Goal: Navigation & Orientation: Find specific page/section

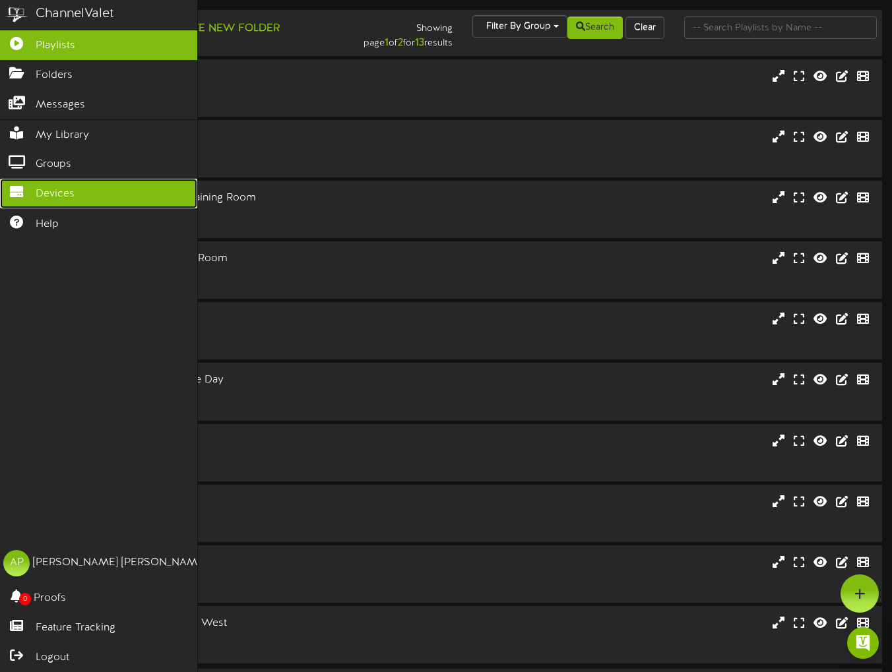
click at [56, 187] on span "Devices" at bounding box center [55, 194] width 39 height 15
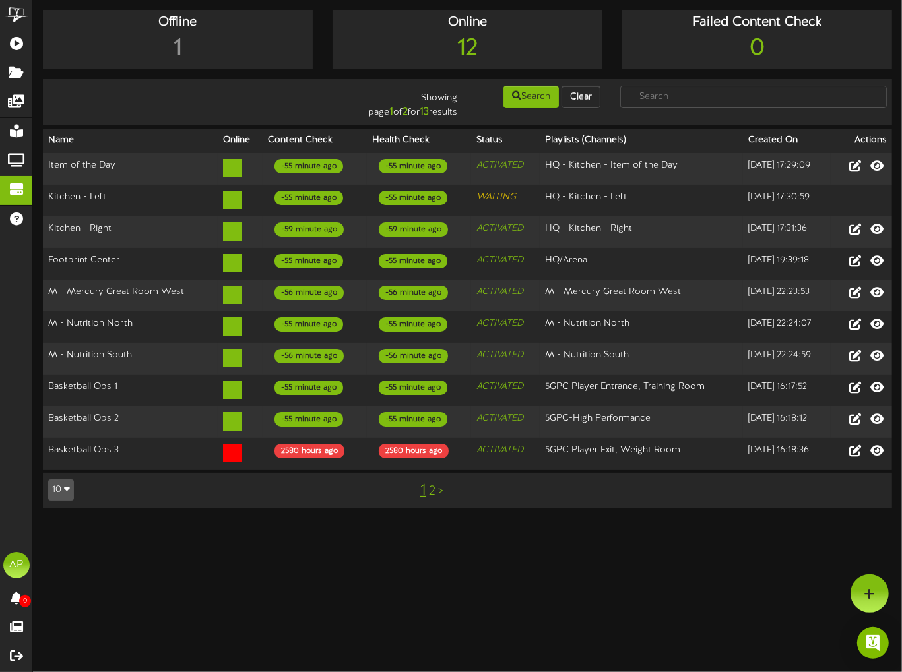
click at [433, 484] on link "2" at bounding box center [432, 491] width 7 height 15
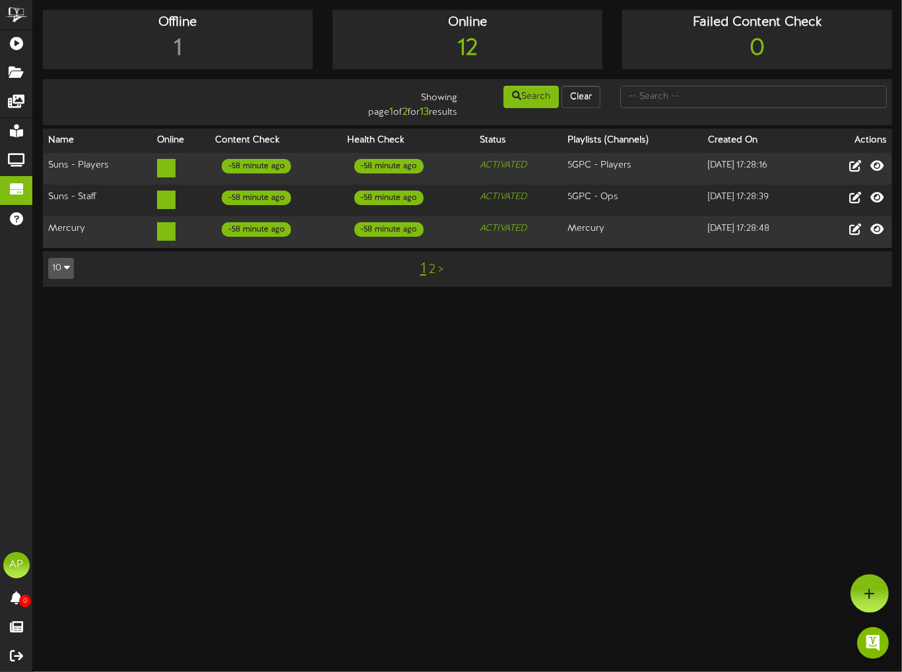
click at [424, 265] on link "1" at bounding box center [423, 269] width 6 height 17
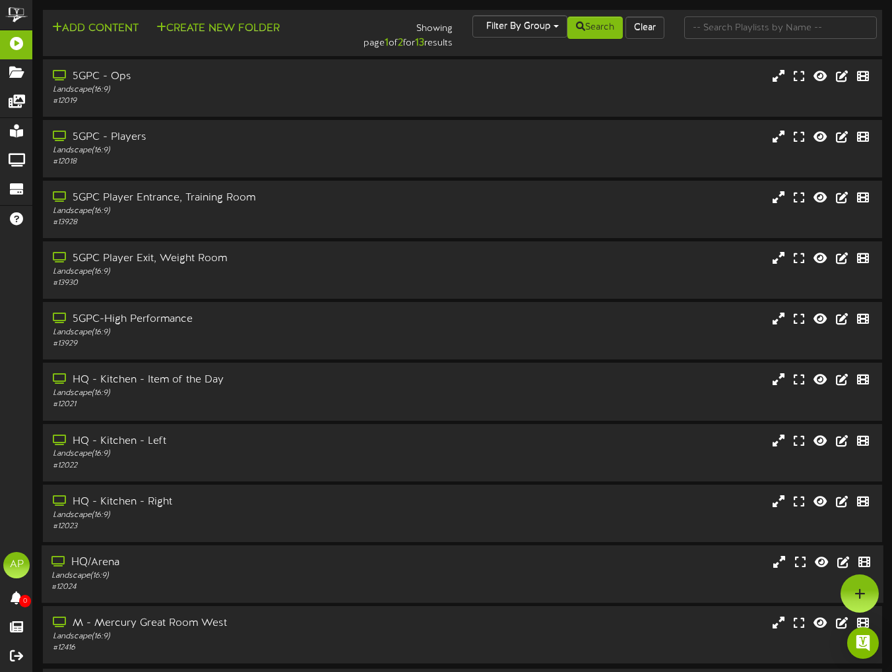
click at [148, 565] on div "HQ/Arena" at bounding box center [216, 562] width 331 height 15
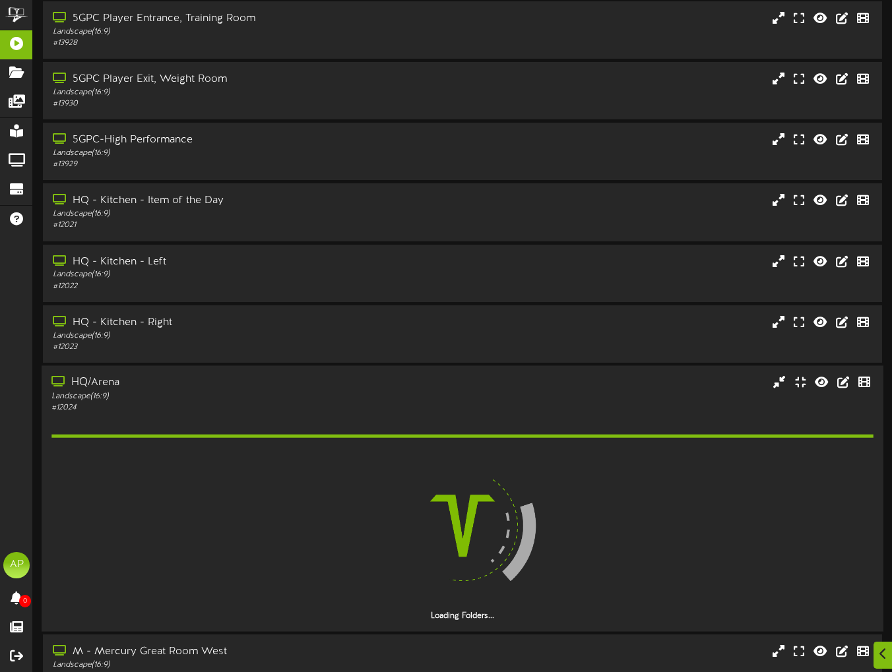
scroll to position [253, 0]
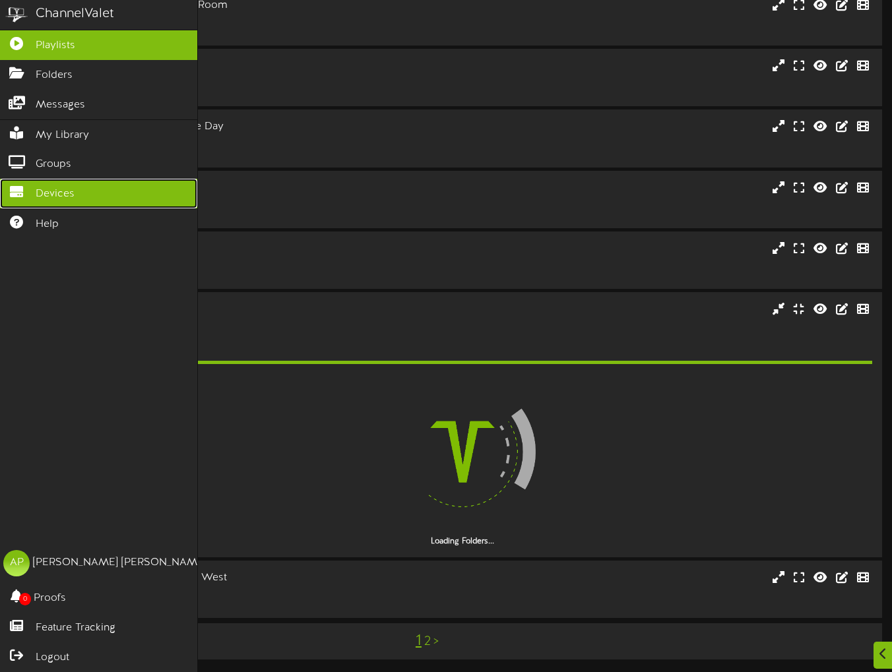
click at [18, 188] on icon at bounding box center [16, 190] width 33 height 10
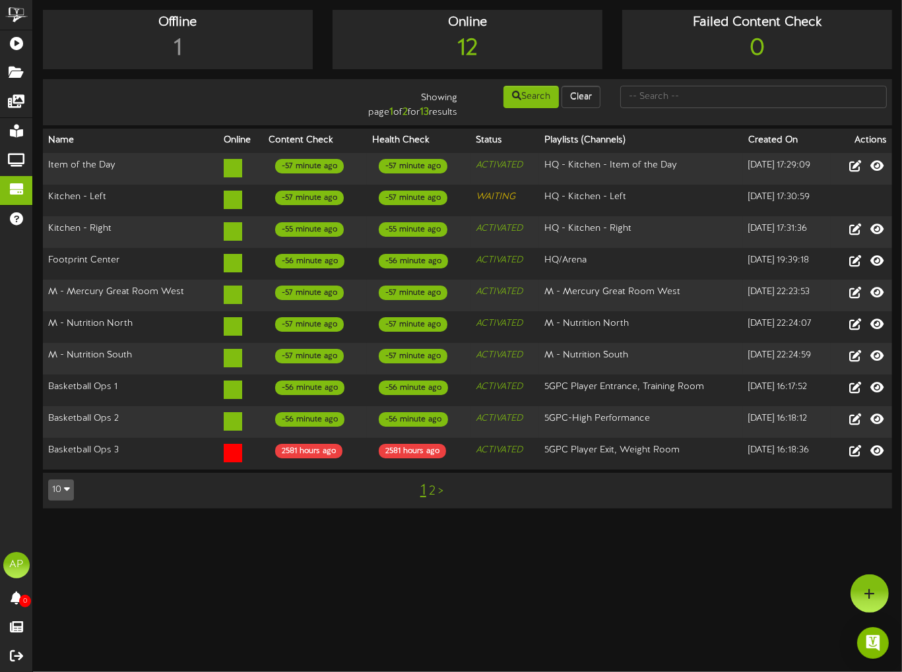
drag, startPoint x: 331, startPoint y: 551, endPoint x: 358, endPoint y: 546, distance: 27.6
click at [331, 522] on html "ChannelValet Playlists Folders Messages My Library Groups Devices Help AP [PERS…" at bounding box center [451, 261] width 902 height 522
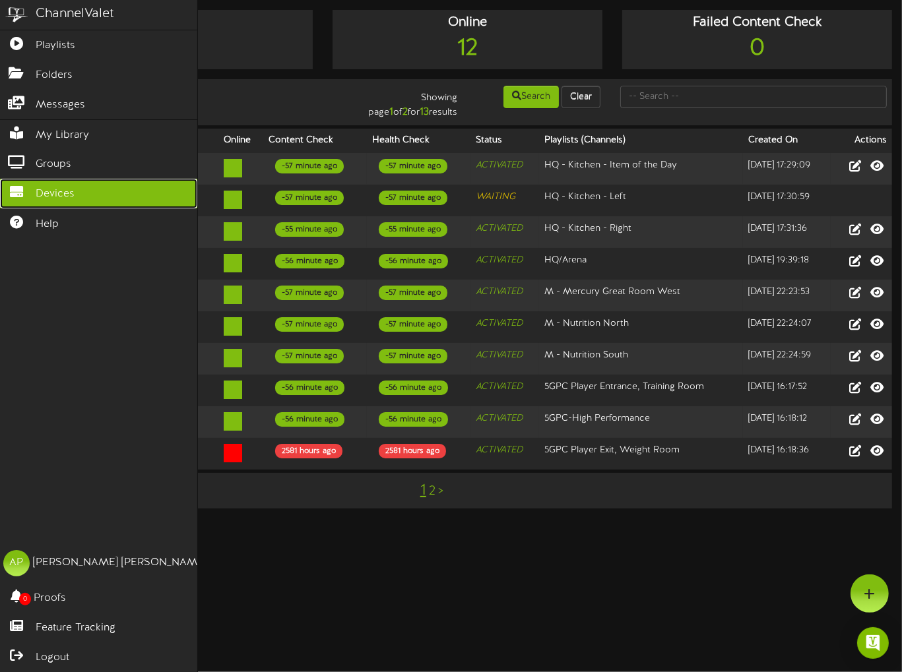
click at [51, 189] on span "Devices" at bounding box center [55, 194] width 39 height 15
drag, startPoint x: 57, startPoint y: 6, endPoint x: 58, endPoint y: 17, distance: 11.3
click at [57, 6] on div "ChannelValet" at bounding box center [75, 14] width 79 height 19
click at [55, 14] on div "ChannelValet" at bounding box center [75, 14] width 79 height 19
